Goal: Browse casually

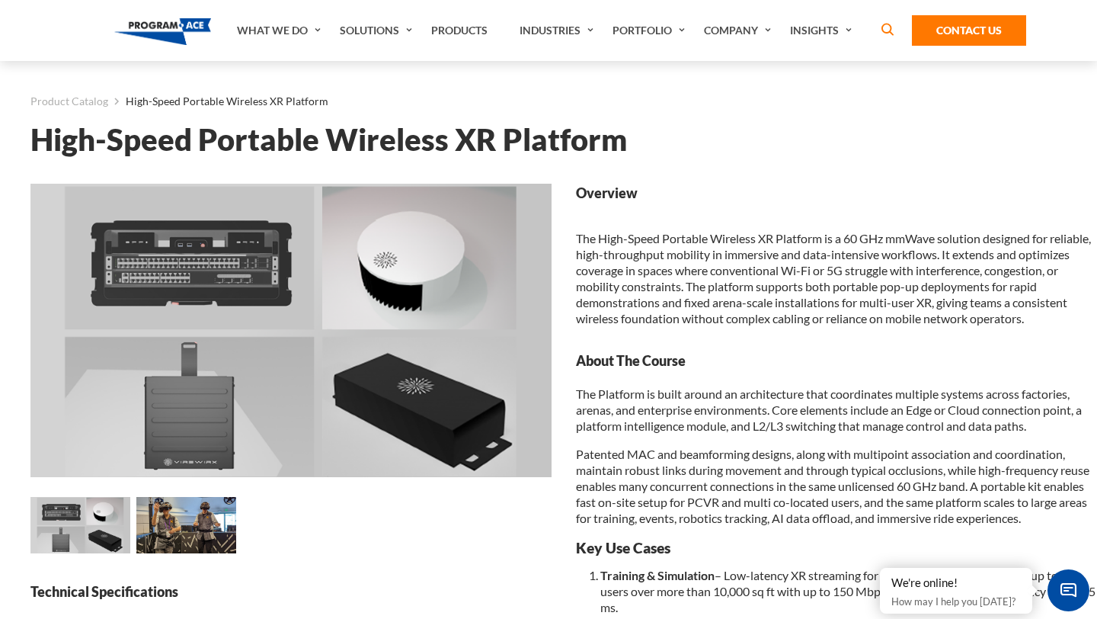
click at [198, 438] on img at bounding box center [290, 330] width 521 height 293
click at [190, 516] on img at bounding box center [186, 525] width 100 height 56
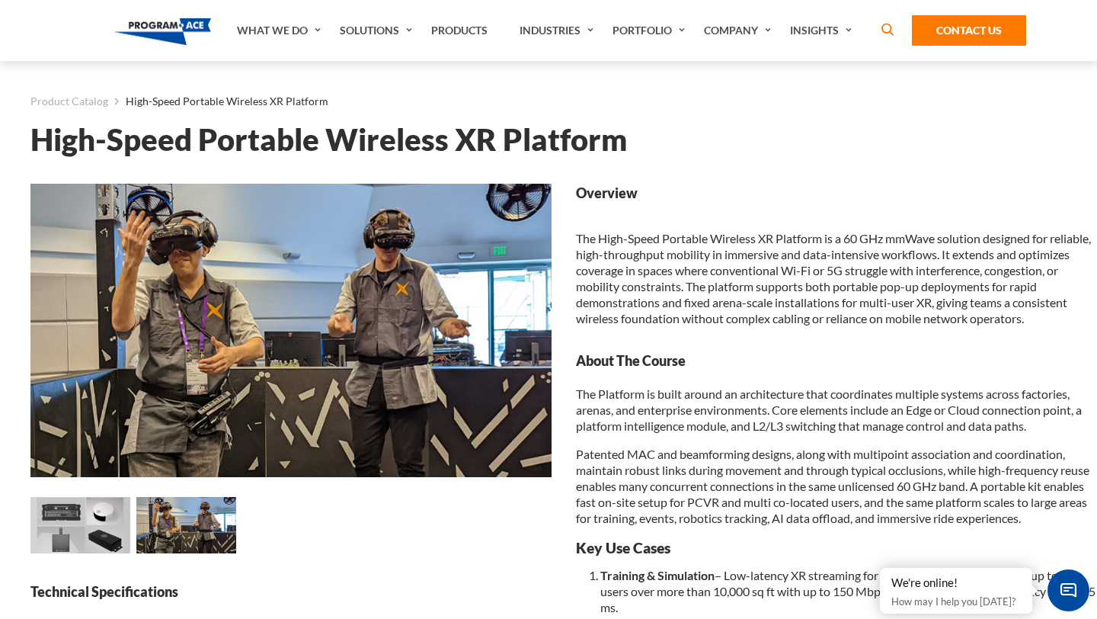
click at [99, 535] on img at bounding box center [80, 525] width 100 height 56
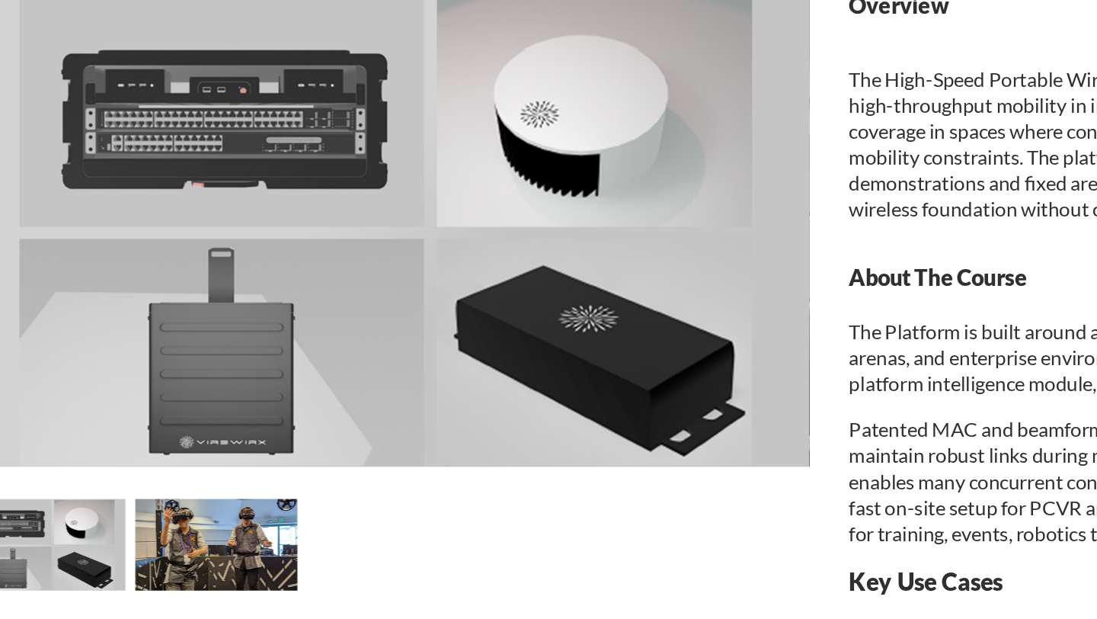
click at [170, 527] on img at bounding box center [186, 525] width 100 height 56
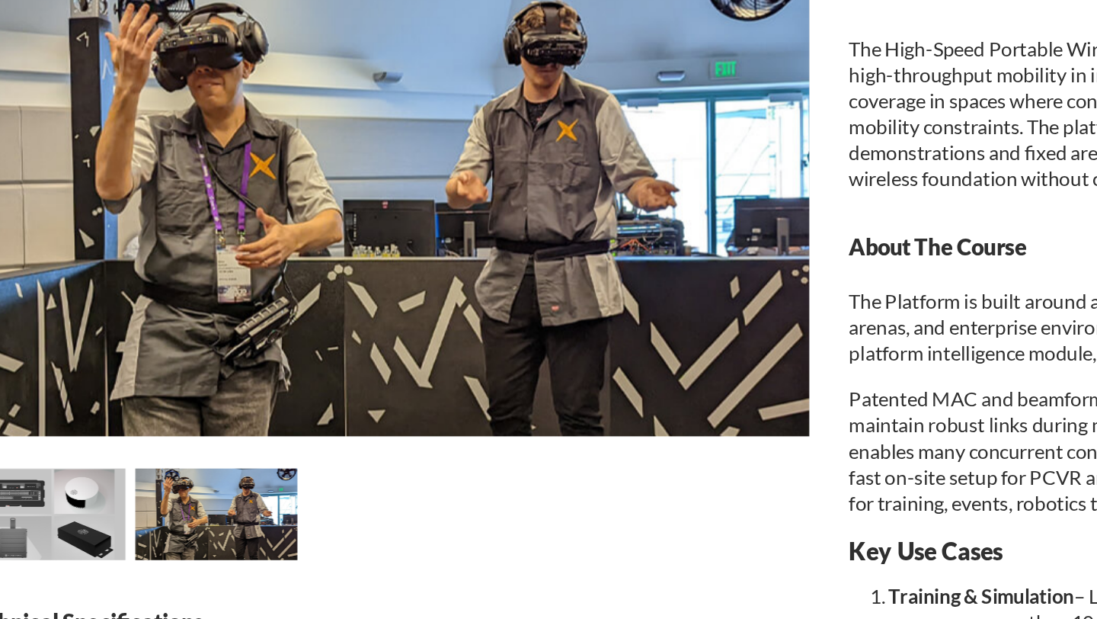
click at [88, 528] on img at bounding box center [80, 525] width 100 height 56
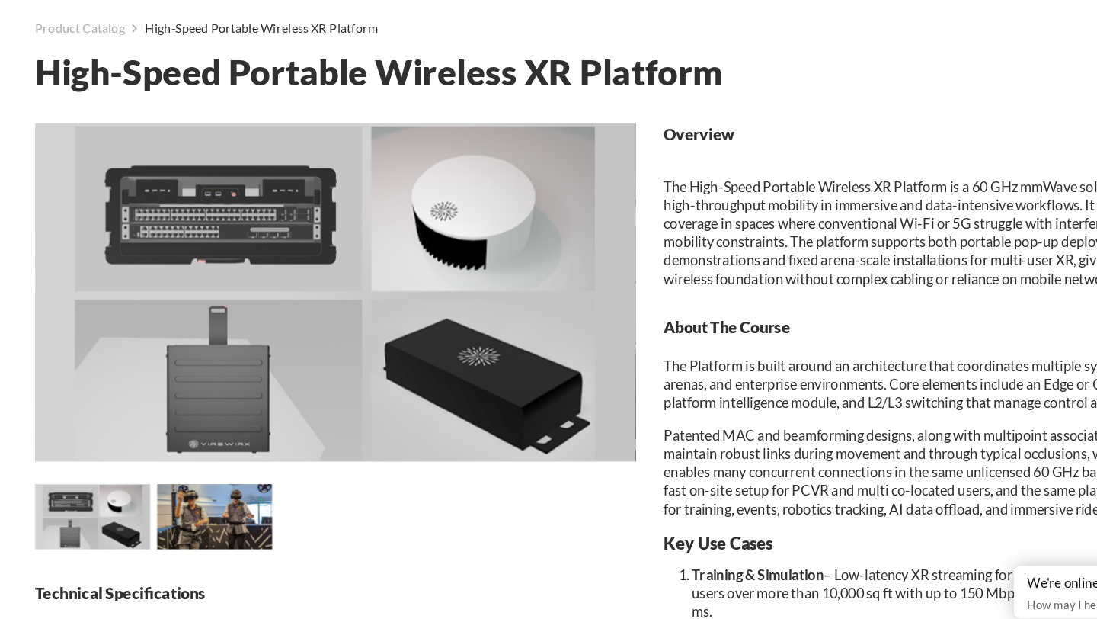
click at [181, 535] on img at bounding box center [186, 525] width 100 height 56
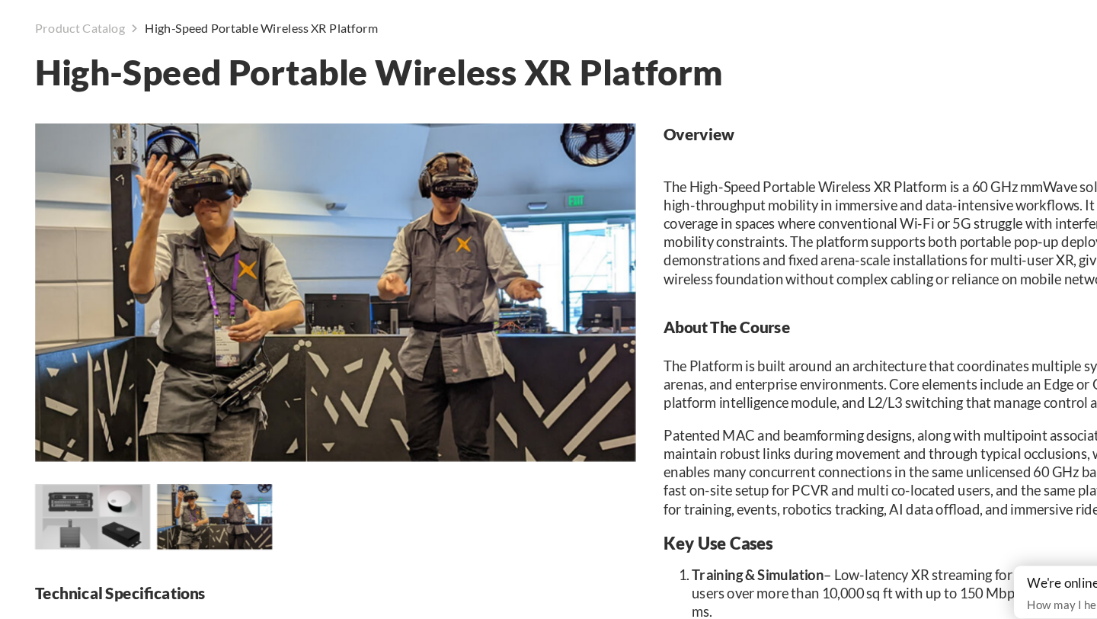
click at [87, 539] on img at bounding box center [80, 525] width 100 height 56
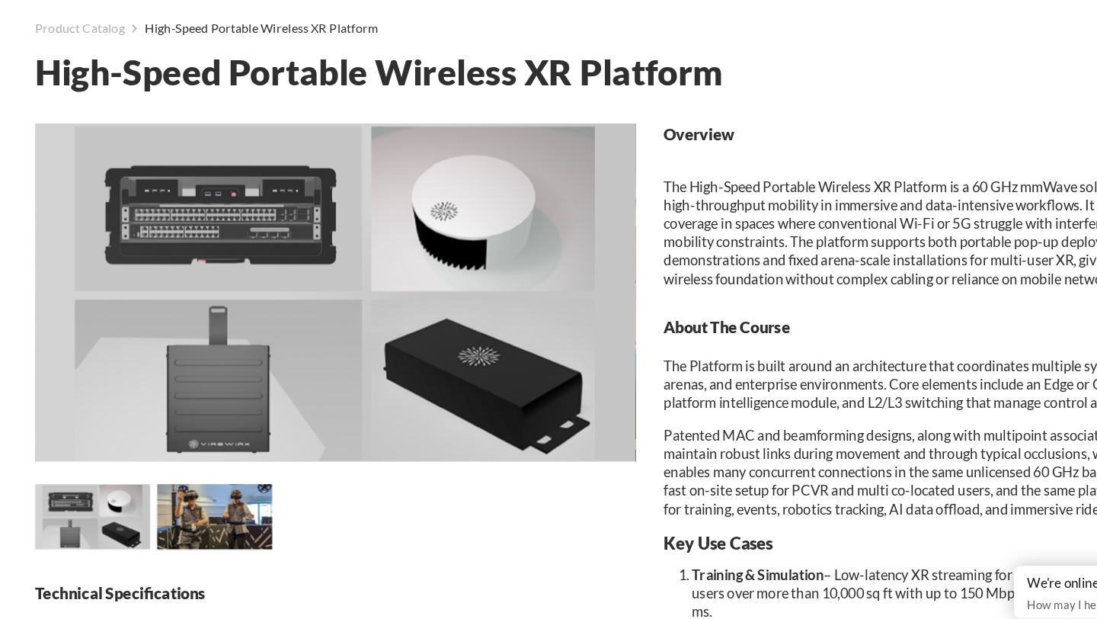
click at [187, 533] on img at bounding box center [186, 525] width 100 height 56
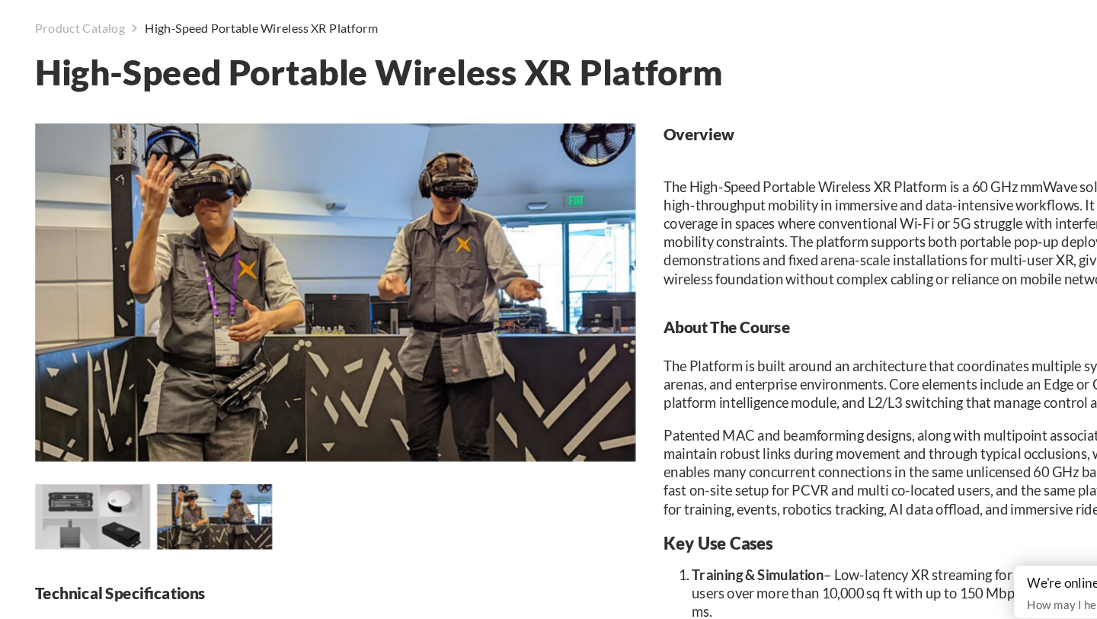
click at [107, 537] on img at bounding box center [80, 525] width 100 height 56
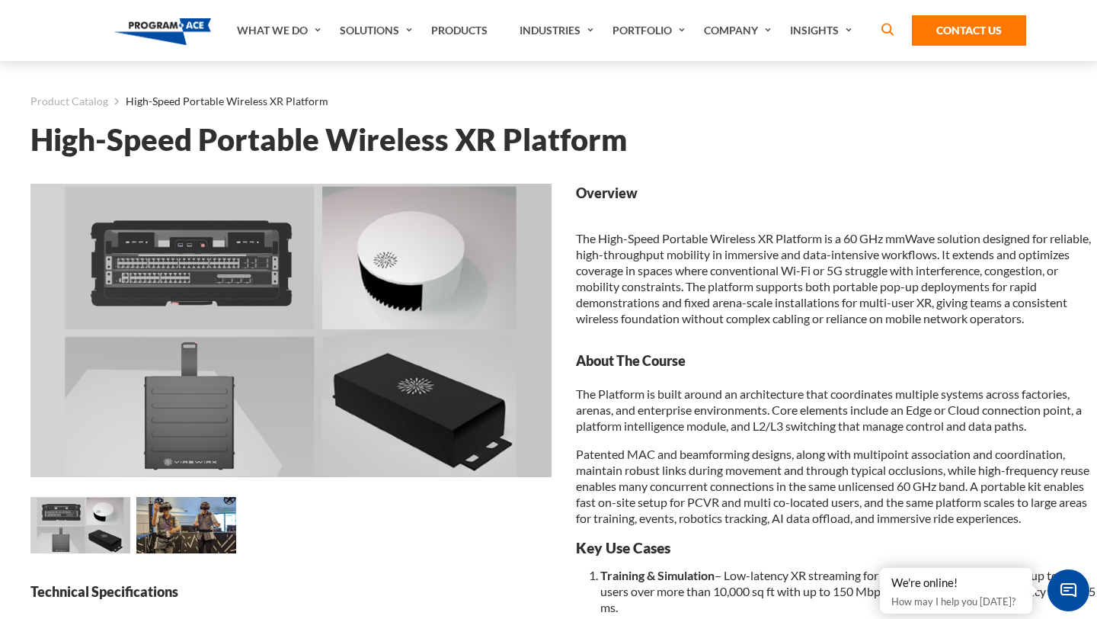
click at [386, 408] on img at bounding box center [290, 330] width 521 height 293
click at [175, 523] on img at bounding box center [186, 525] width 100 height 56
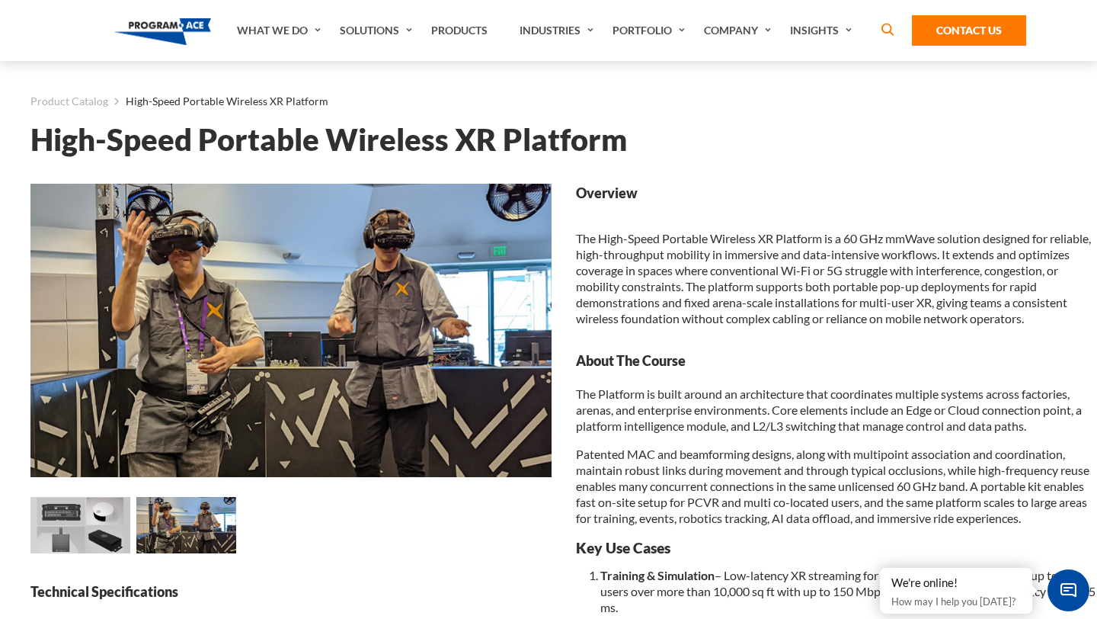
click at [82, 541] on img at bounding box center [80, 525] width 100 height 56
